Goal: Find specific page/section: Find specific page/section

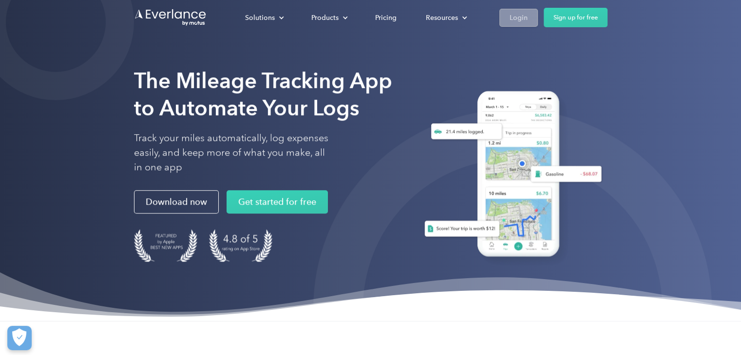
click at [513, 16] on div "Login" at bounding box center [518, 18] width 18 height 12
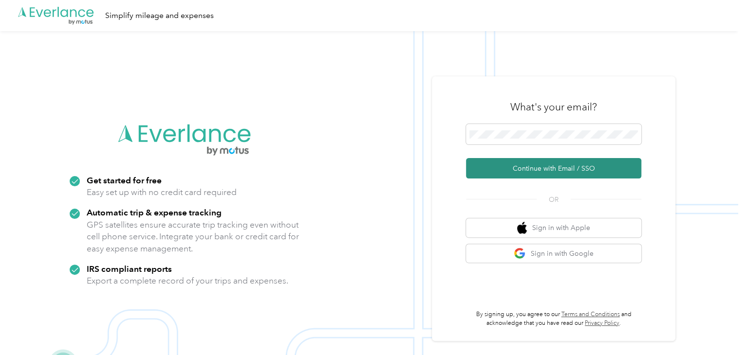
click at [560, 166] on button "Continue with Email / SSO" at bounding box center [553, 168] width 175 height 20
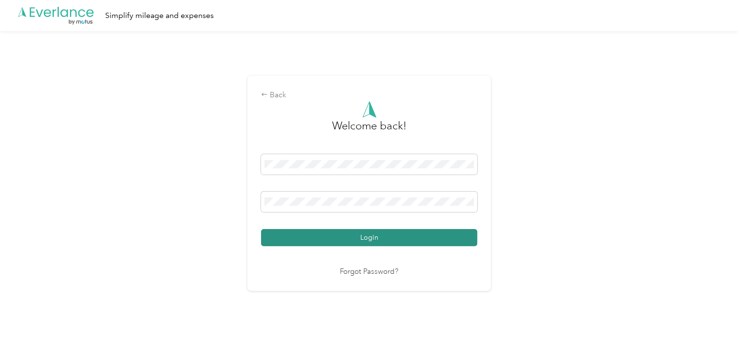
click at [360, 235] on button "Login" at bounding box center [369, 237] width 216 height 17
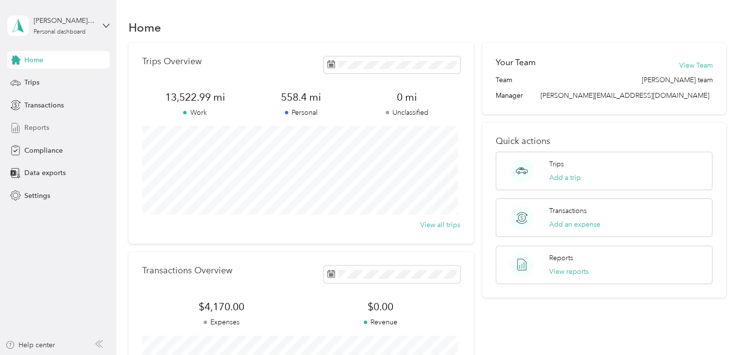
click at [37, 125] on span "Reports" at bounding box center [36, 128] width 25 height 10
